Goal: Task Accomplishment & Management: Manage account settings

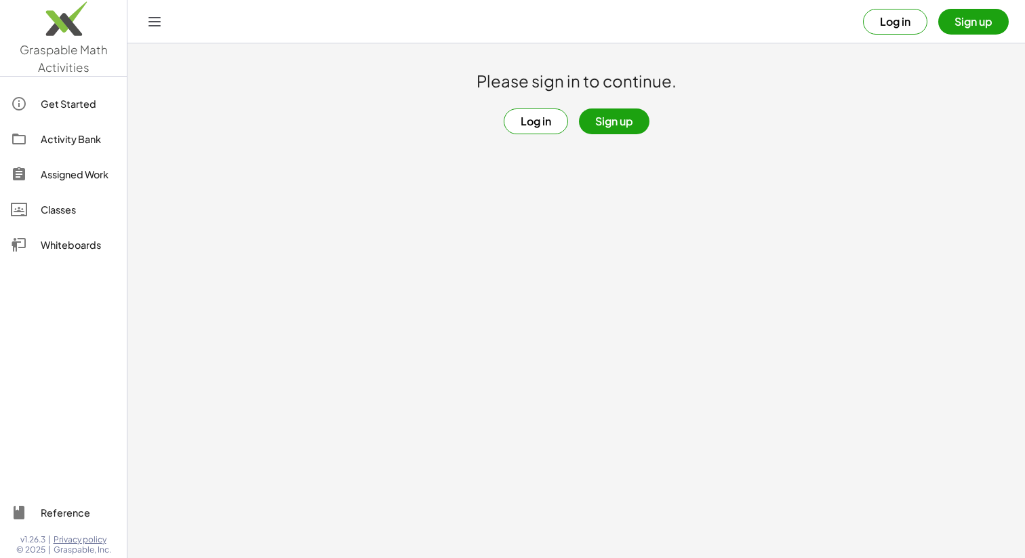
click at [882, 23] on button "Log in" at bounding box center [895, 22] width 64 height 26
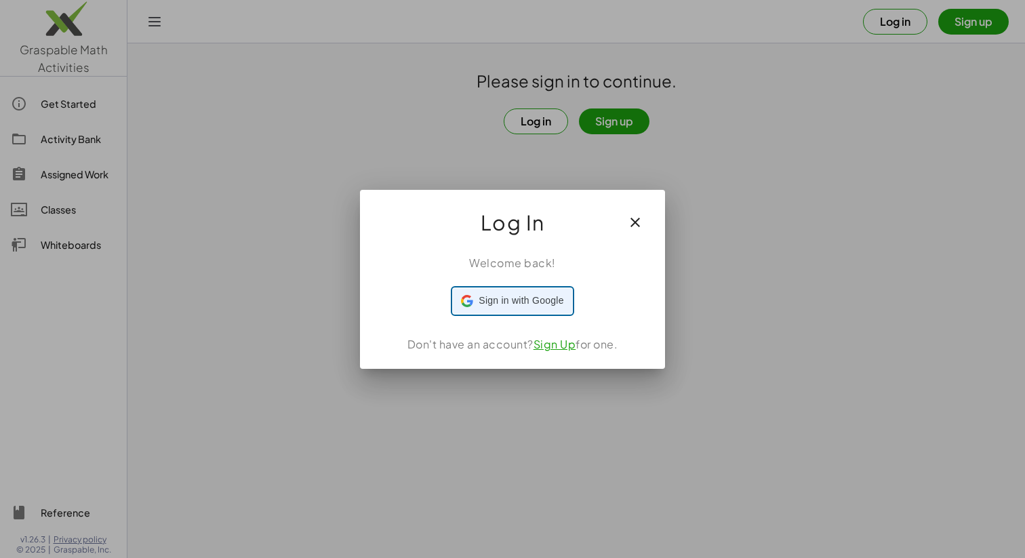
click at [518, 300] on span "Sign in with Google" at bounding box center [521, 301] width 85 height 14
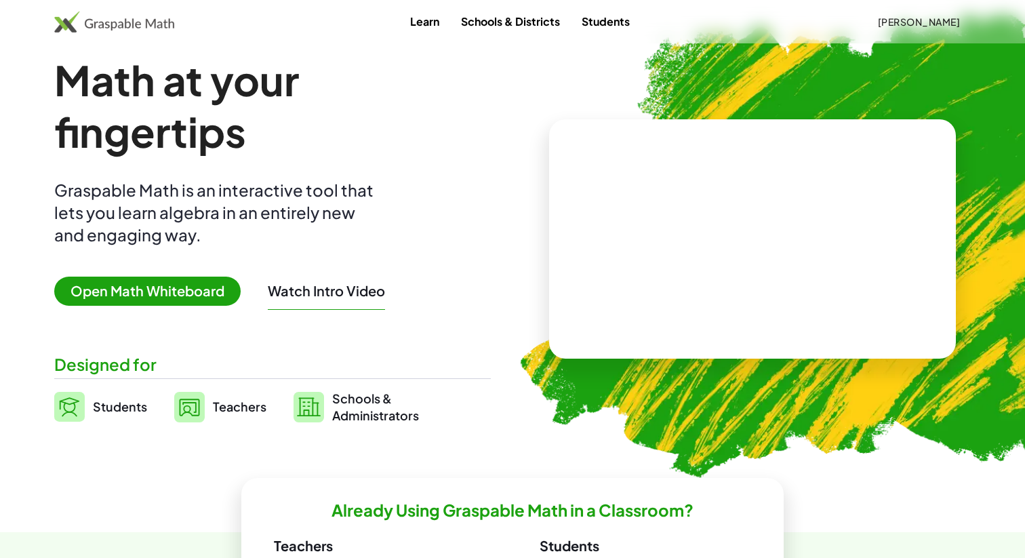
scroll to position [21, 0]
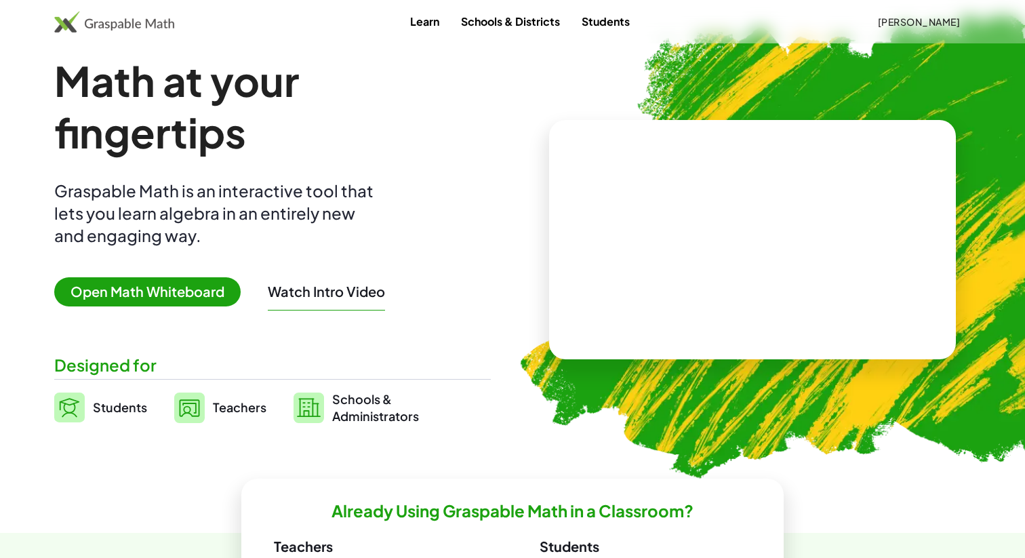
click at [227, 408] on span "Teachers" at bounding box center [240, 407] width 54 height 16
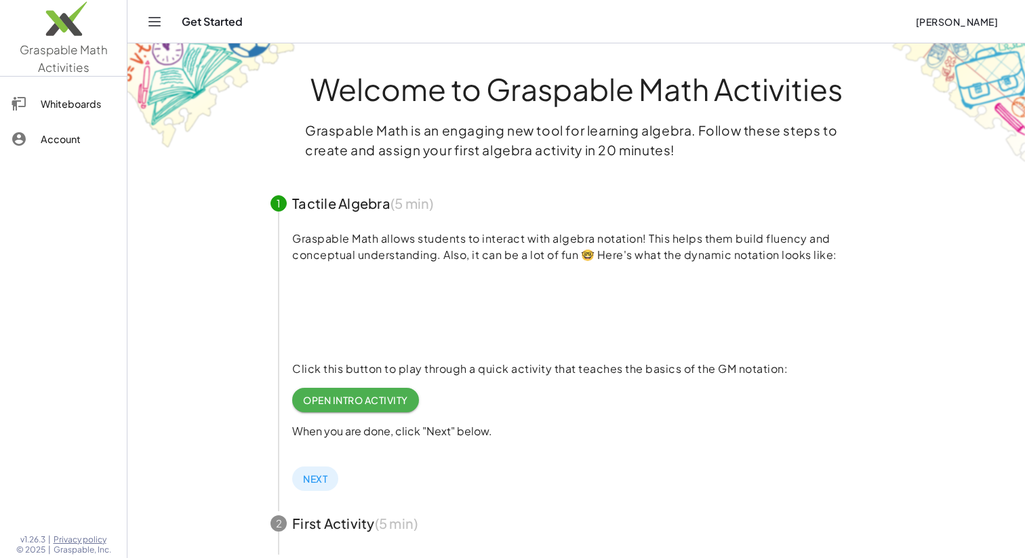
click at [68, 137] on div "Account" at bounding box center [78, 139] width 75 height 16
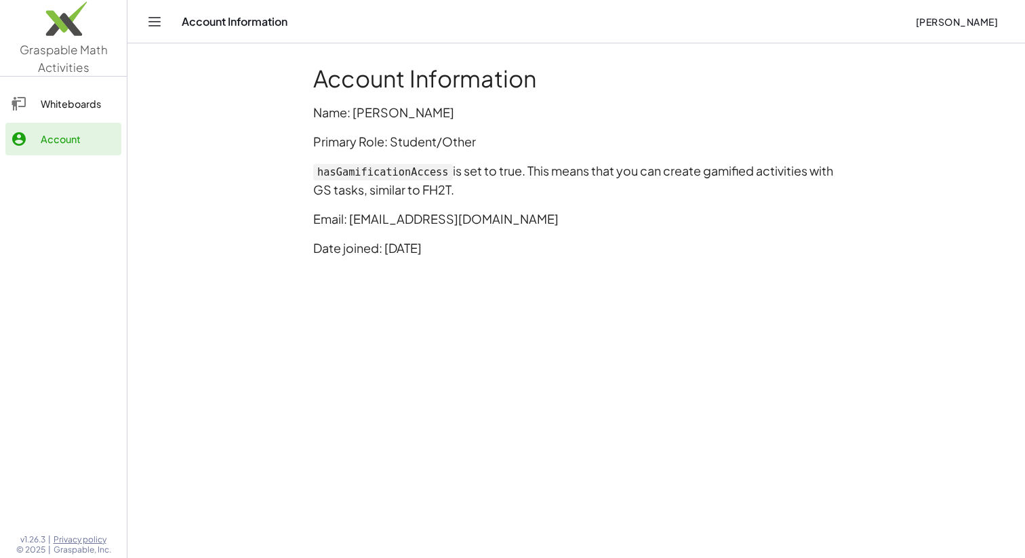
click at [952, 23] on span "[PERSON_NAME]" at bounding box center [956, 22] width 83 height 12
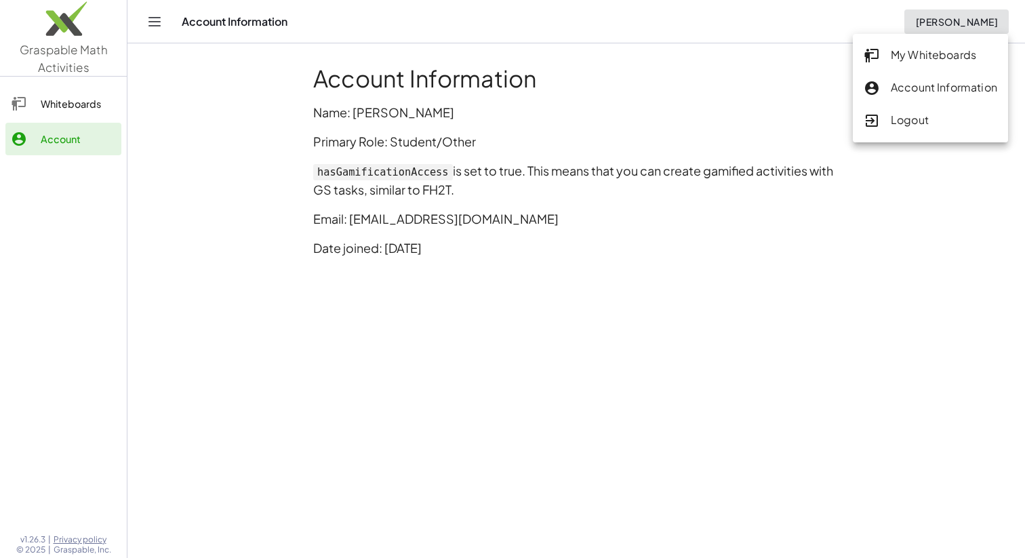
click at [916, 127] on div "Logout" at bounding box center [931, 121] width 134 height 18
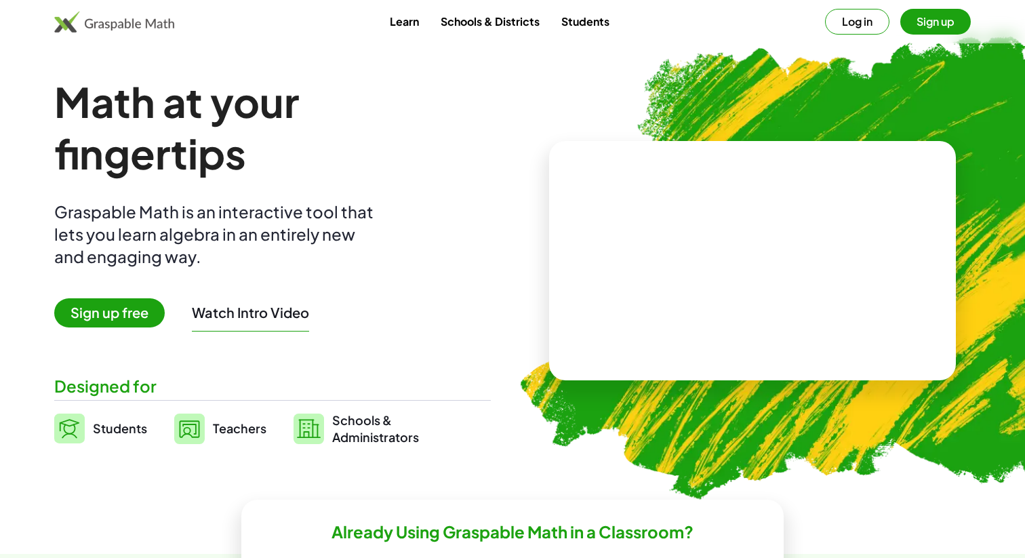
click at [856, 25] on button "Log in" at bounding box center [857, 22] width 64 height 26
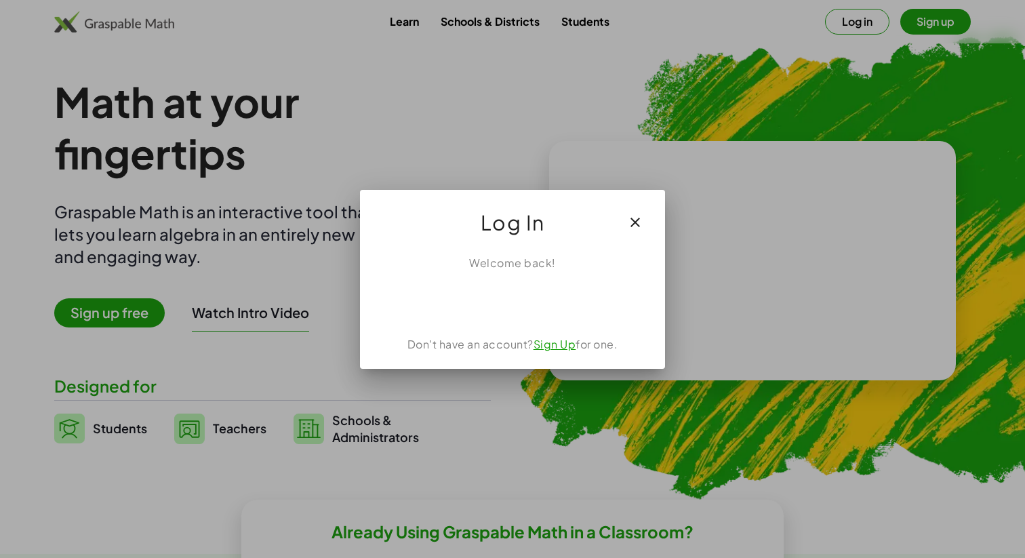
click at [640, 219] on icon "button" at bounding box center [635, 222] width 16 height 16
